Goal: Task Accomplishment & Management: Manage account settings

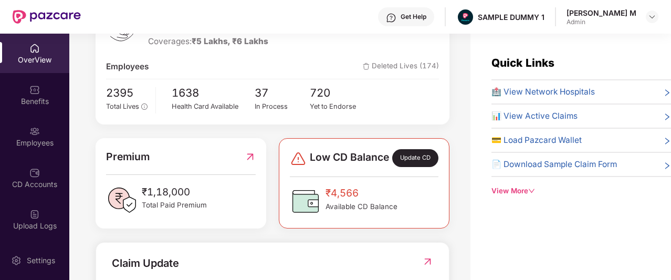
scroll to position [174, 0]
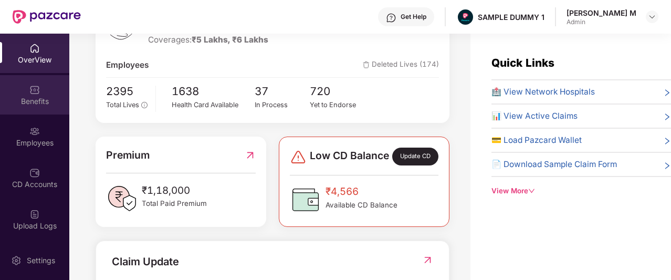
click at [52, 102] on div "Benefits" at bounding box center [34, 101] width 69 height 10
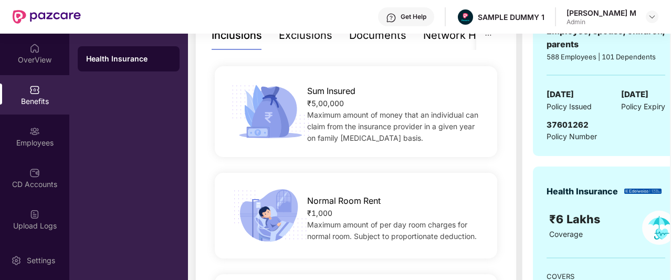
scroll to position [182, 0]
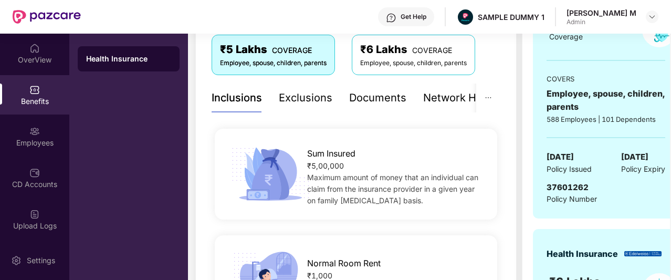
click at [373, 94] on div "Documents" at bounding box center [377, 98] width 57 height 16
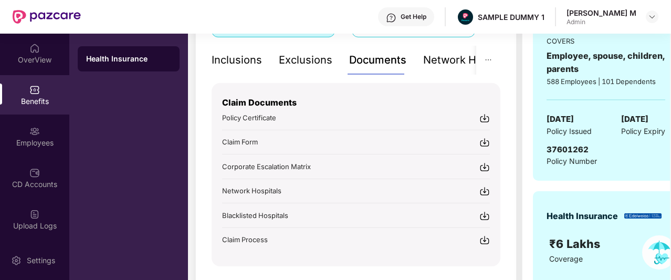
scroll to position [220, 0]
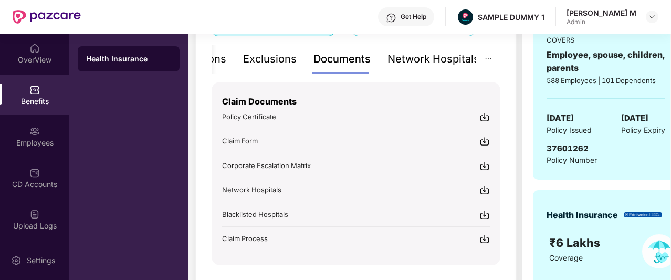
click at [430, 66] on div "Network Hospitals" at bounding box center [433, 59] width 92 height 16
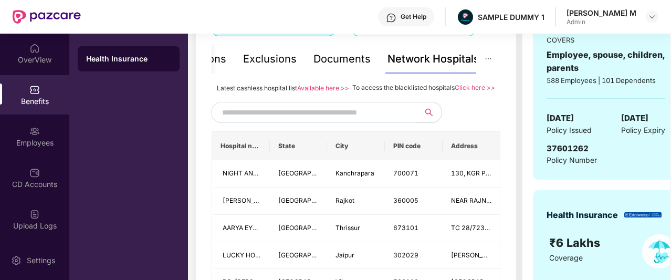
click at [309, 114] on span at bounding box center [313, 112] width 205 height 21
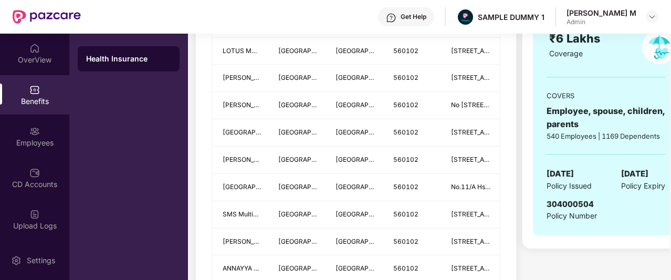
scroll to position [427, 0]
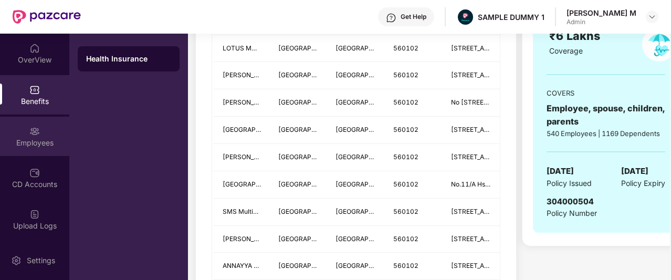
type input "******"
click at [27, 138] on div "Employees" at bounding box center [34, 142] width 69 height 10
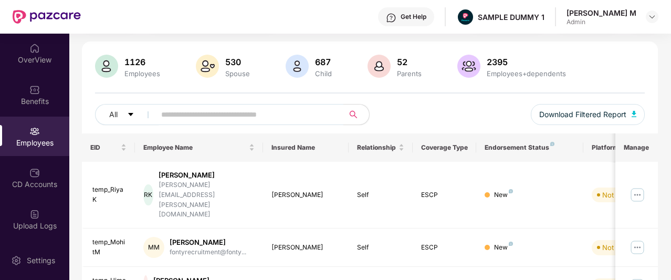
scroll to position [0, 0]
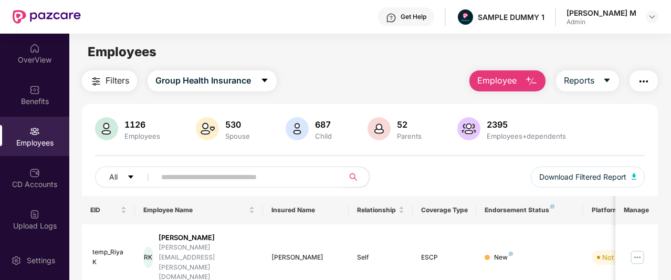
click at [491, 75] on span "Employee" at bounding box center [496, 80] width 39 height 13
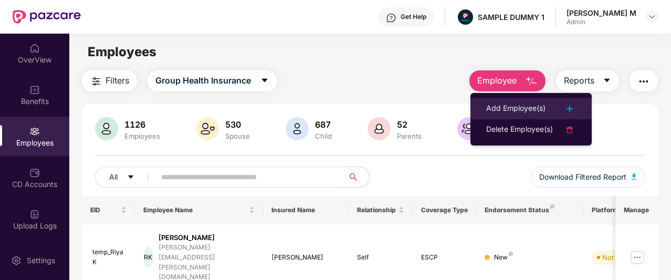
click at [490, 113] on div "Add Employee(s)" at bounding box center [515, 108] width 59 height 13
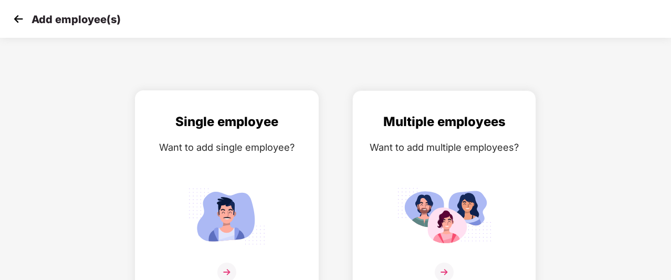
click at [285, 147] on div "Want to add single employee?" at bounding box center [227, 147] width 162 height 15
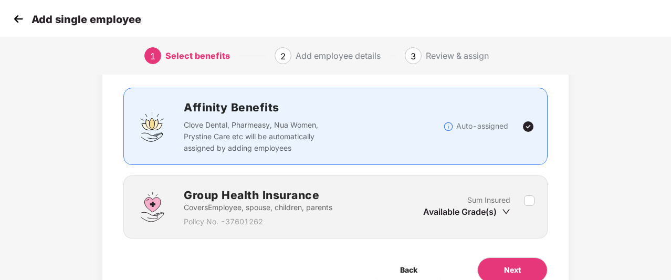
scroll to position [68, 0]
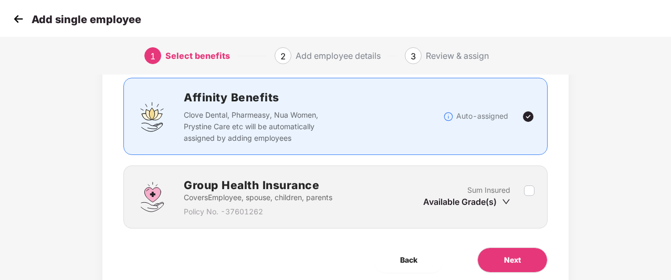
click at [523, 189] on div "Sum Insured Available Grade(s)" at bounding box center [473, 197] width 101 height 26
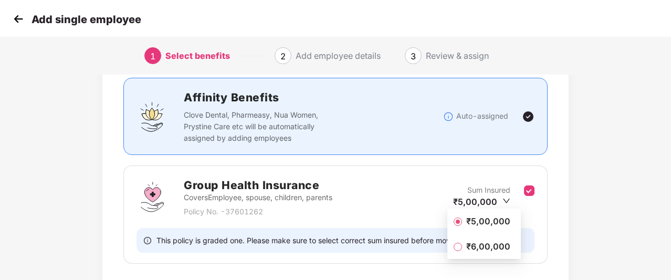
scroll to position [142, 0]
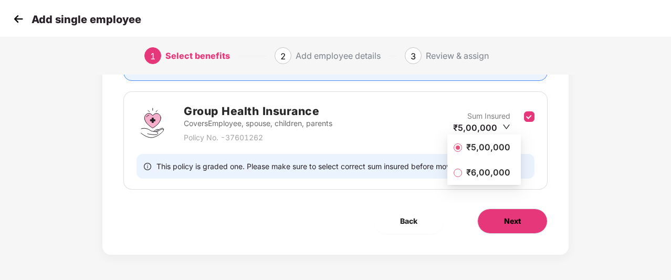
click at [517, 224] on span "Next" at bounding box center [512, 221] width 17 height 12
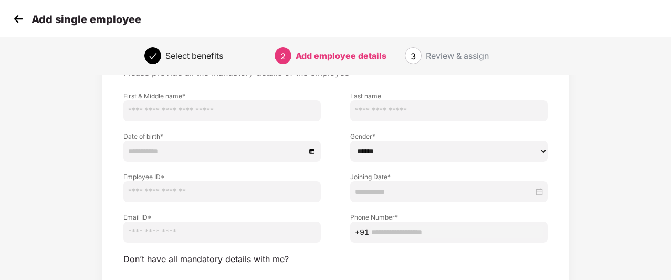
scroll to position [67, 0]
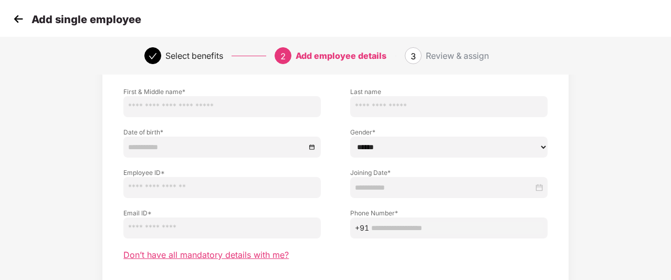
click at [272, 253] on span "Don’t have all mandatory details with me?" at bounding box center [205, 254] width 165 height 11
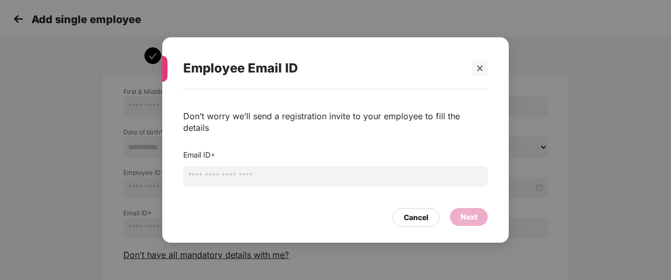
click at [303, 179] on input "email" at bounding box center [335, 176] width 304 height 21
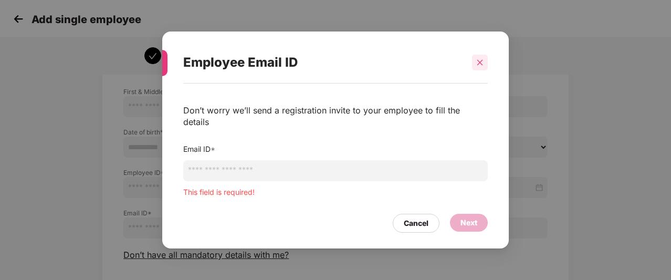
click at [482, 69] on div at bounding box center [480, 63] width 16 height 16
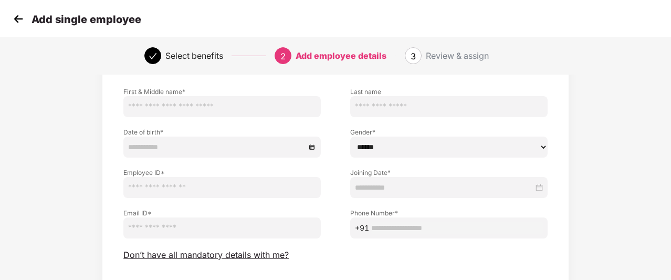
click at [21, 14] on img at bounding box center [18, 19] width 16 height 16
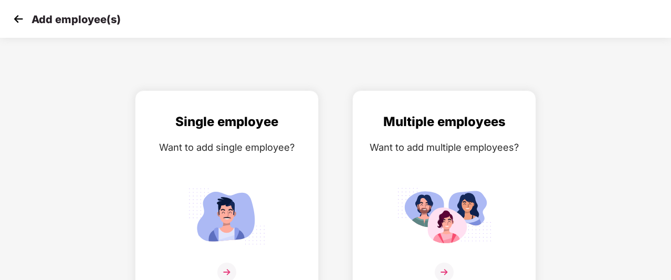
click at [21, 14] on img at bounding box center [18, 19] width 16 height 16
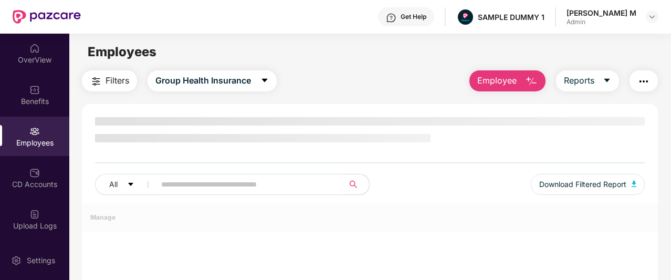
click at [597, 79] on button "Reports" at bounding box center [587, 80] width 63 height 21
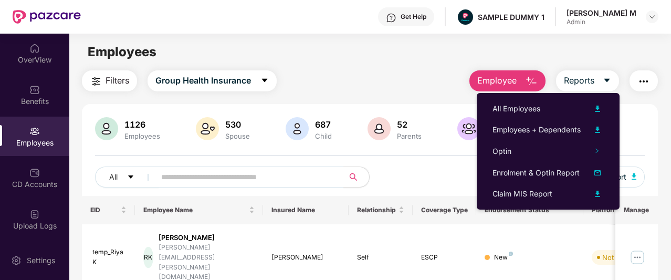
click at [597, 79] on button "Reports" at bounding box center [587, 80] width 63 height 21
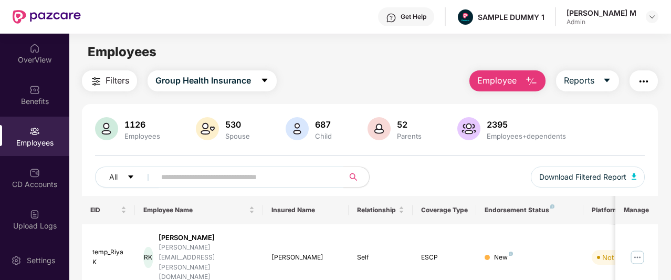
click at [597, 79] on button "Reports" at bounding box center [587, 80] width 63 height 21
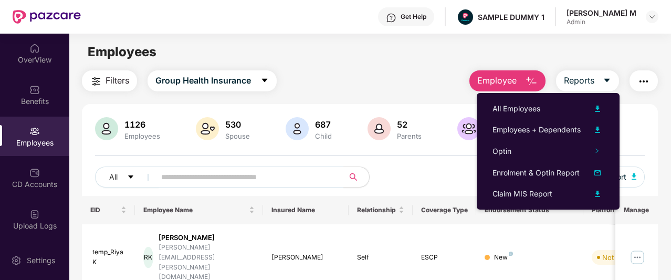
click at [646, 89] on button "button" at bounding box center [643, 80] width 28 height 21
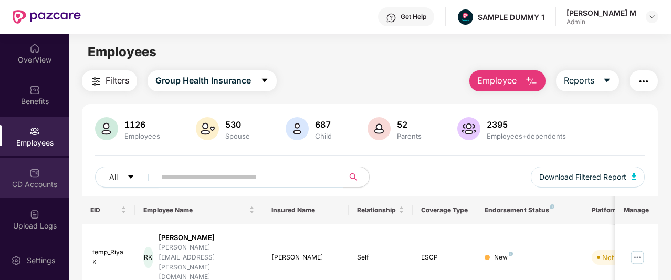
click at [31, 186] on div "CD Accounts" at bounding box center [34, 184] width 69 height 10
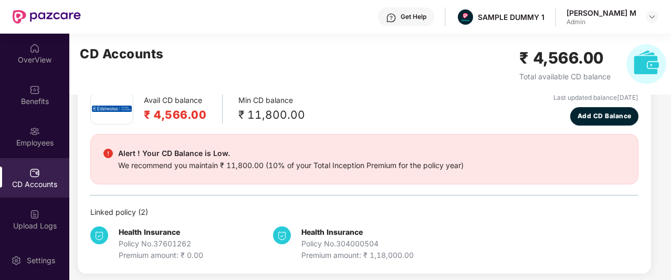
scroll to position [60, 0]
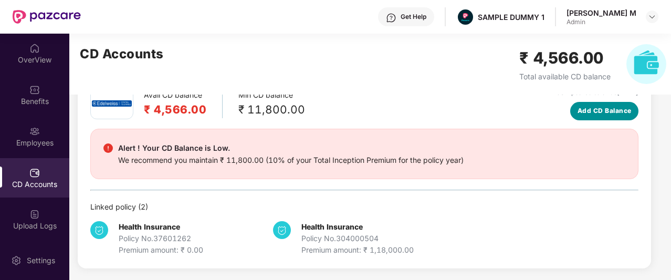
click at [584, 110] on span "Add CD Balance" at bounding box center [604, 111] width 54 height 10
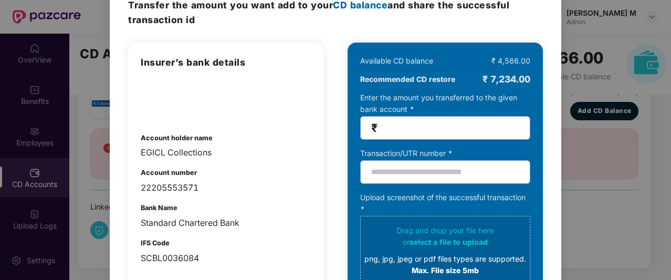
scroll to position [0, 0]
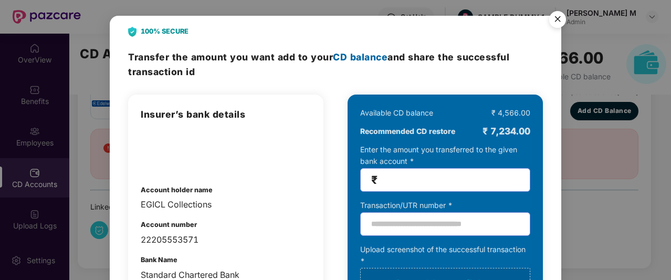
click at [556, 20] on img "Close" at bounding box center [557, 20] width 29 height 29
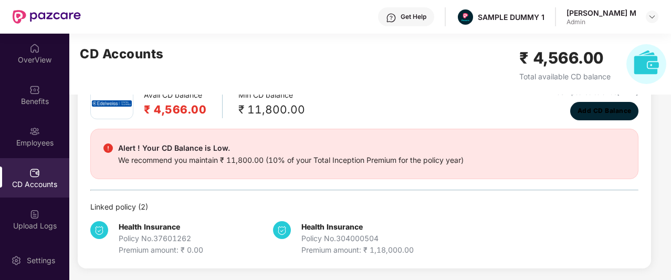
scroll to position [80, 0]
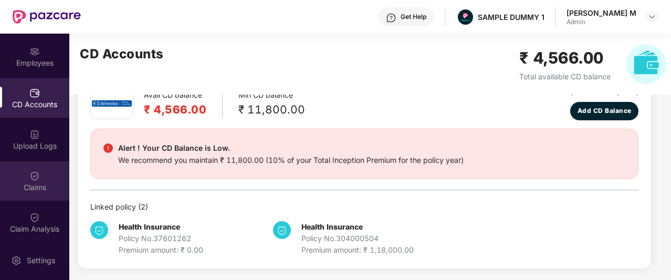
click at [28, 185] on div "Claims" at bounding box center [34, 187] width 69 height 10
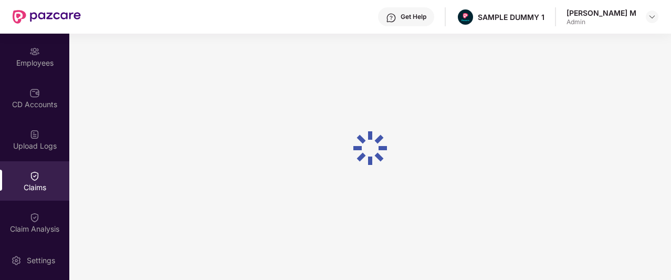
scroll to position [60, 0]
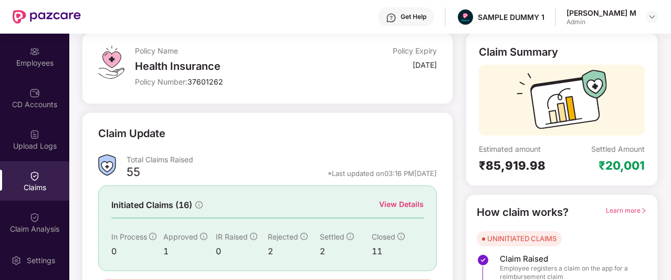
click at [397, 204] on div "View Details" at bounding box center [401, 204] width 45 height 12
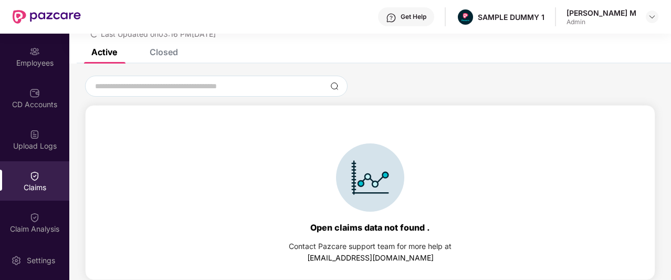
click at [159, 51] on div "Closed" at bounding box center [164, 52] width 28 height 10
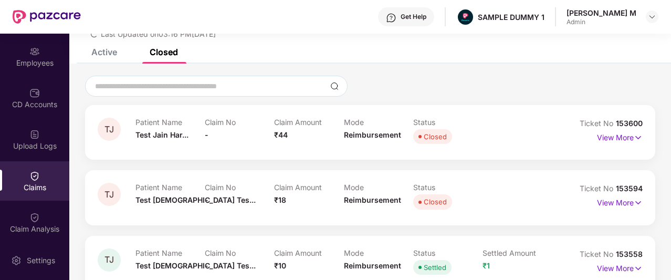
scroll to position [93, 0]
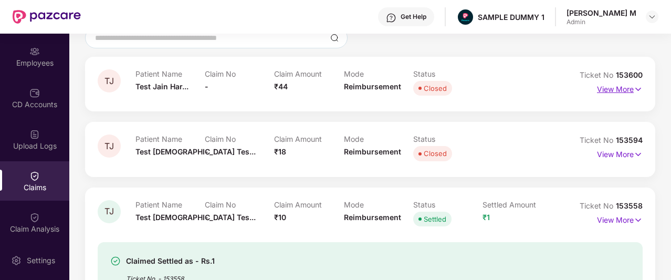
click at [610, 88] on p "View More" at bounding box center [620, 88] width 46 height 14
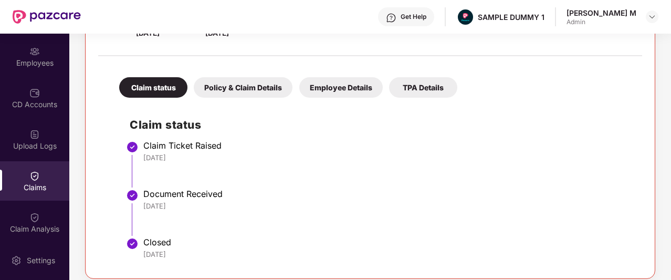
scroll to position [197, 0]
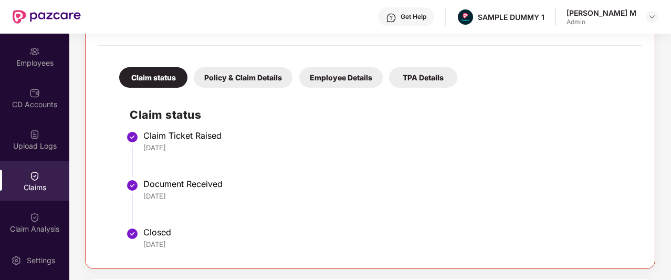
click at [248, 83] on div "Policy & Claim Details" at bounding box center [243, 77] width 99 height 20
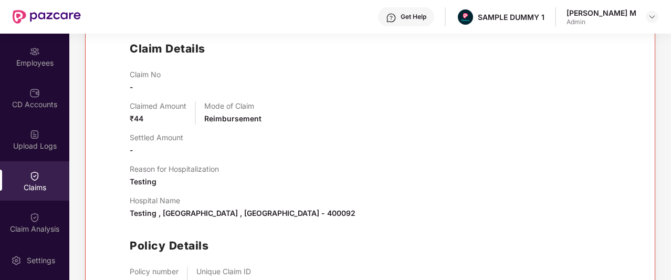
scroll to position [264, 0]
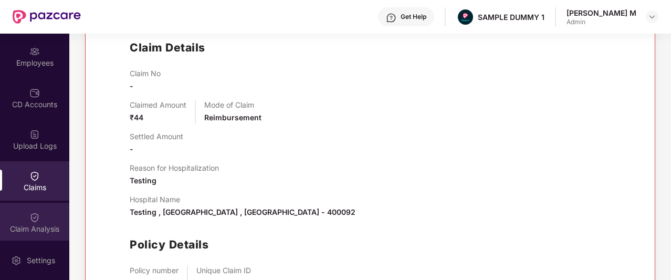
click at [27, 206] on div "Claim Analysis" at bounding box center [34, 222] width 69 height 39
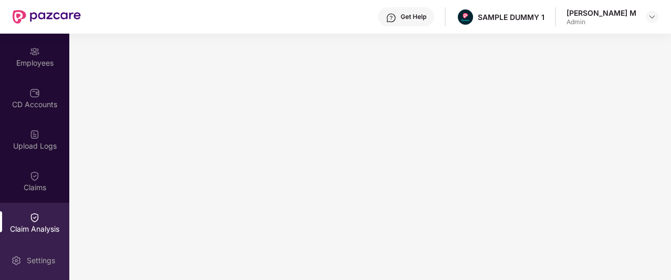
click at [42, 266] on div "Settings" at bounding box center [34, 259] width 69 height 39
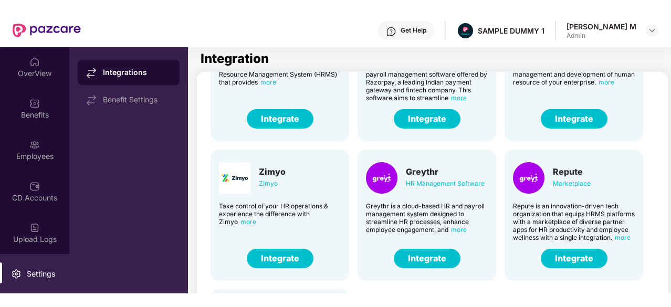
scroll to position [259, 0]
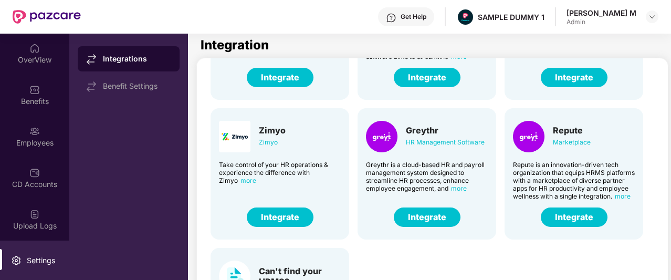
click at [441, 214] on button "Integrate" at bounding box center [426, 216] width 67 height 19
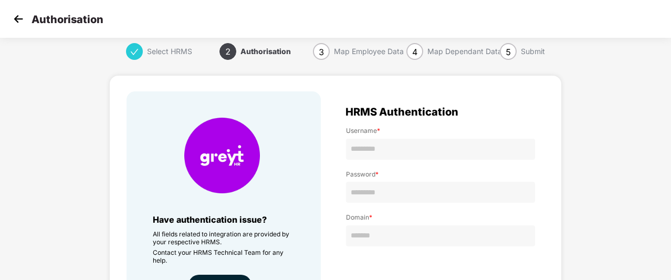
click at [19, 22] on img at bounding box center [18, 19] width 16 height 16
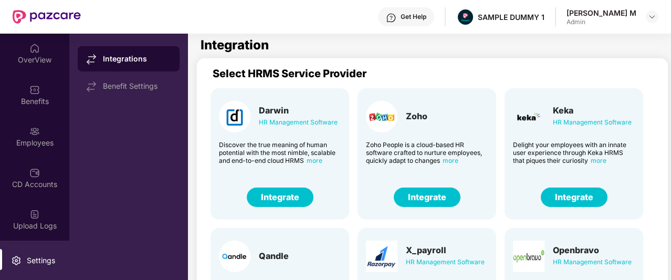
click at [434, 21] on div "Get Help" at bounding box center [406, 16] width 56 height 19
